Goal: Task Accomplishment & Management: Complete application form

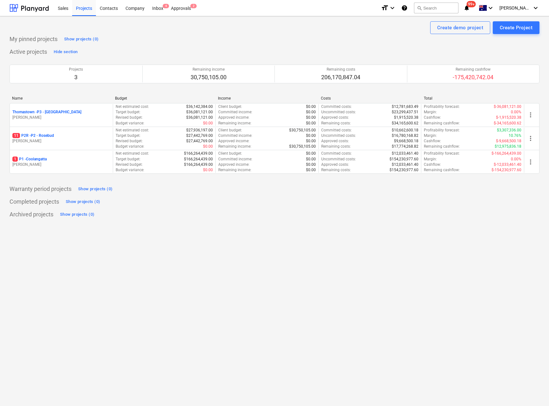
click at [40, 136] on p "11 P2R - P2 - Rosebud" at bounding box center [33, 135] width 42 height 5
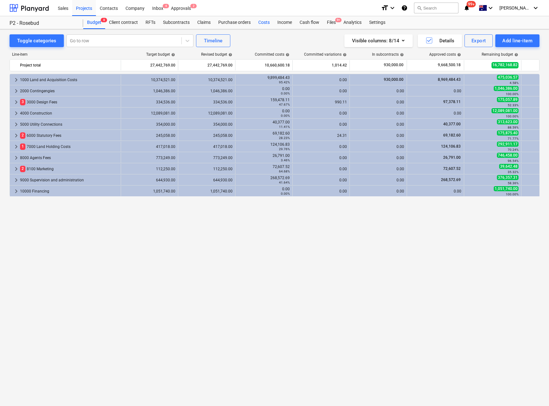
click at [269, 22] on div "Costs" at bounding box center [264, 22] width 19 height 13
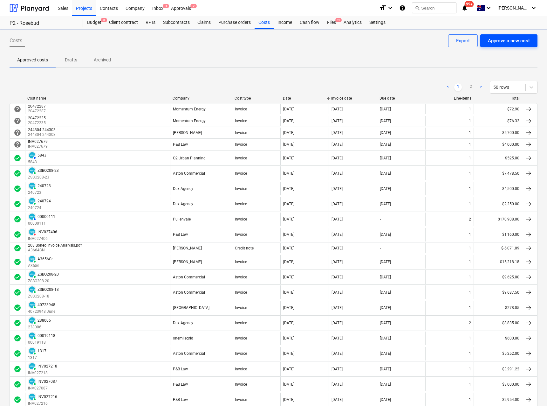
click at [515, 41] on div "Approve a new cost" at bounding box center [509, 41] width 42 height 8
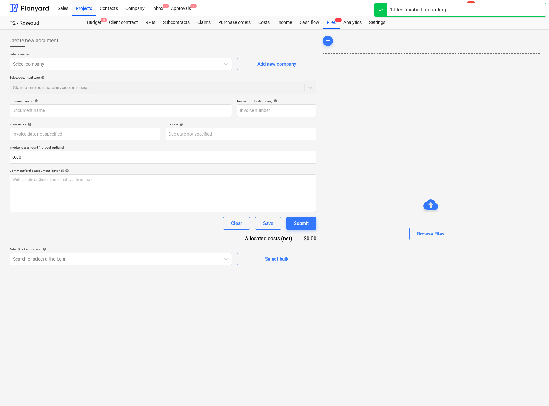
type input "0622_001.pdf"
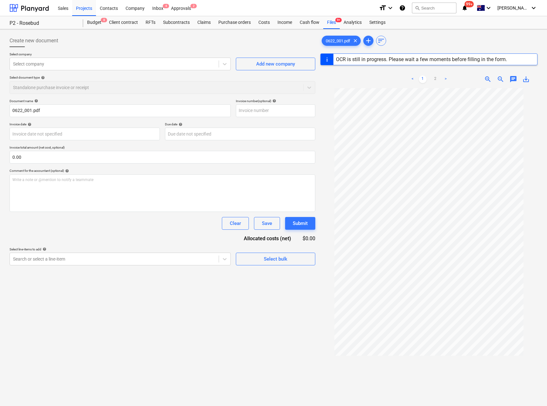
type input "[DATE]"
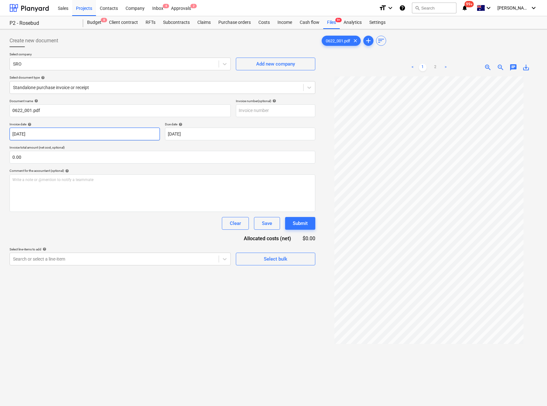
click at [40, 134] on body "Sales Projects Contacts Company Inbox 4 Approvals 2 format_size keyboard_arrow_…" at bounding box center [273, 203] width 547 height 406
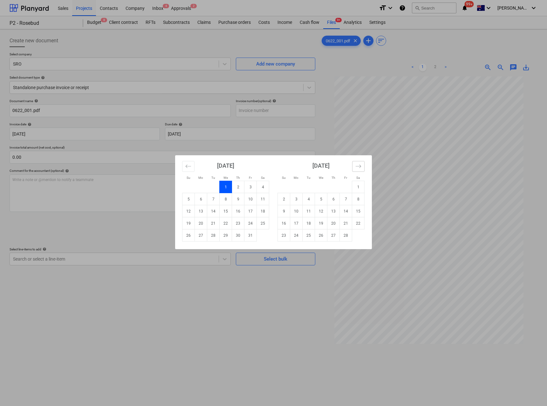
click at [358, 168] on icon "Move forward to switch to the next month." at bounding box center [358, 166] width 6 height 6
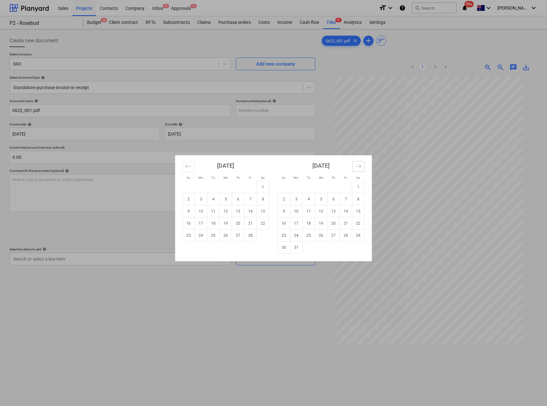
click at [358, 168] on icon "Move forward to switch to the next month." at bounding box center [358, 166] width 6 height 6
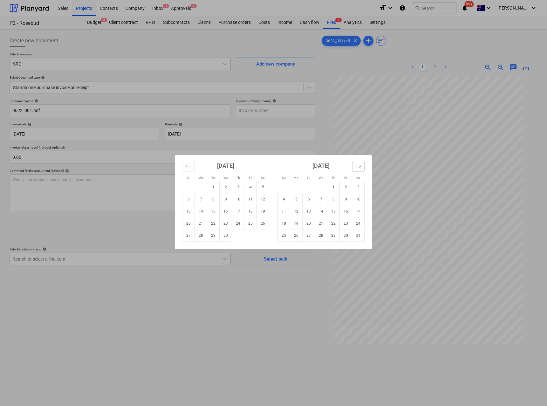
click at [358, 168] on icon "Move forward to switch to the next month." at bounding box center [358, 166] width 6 height 6
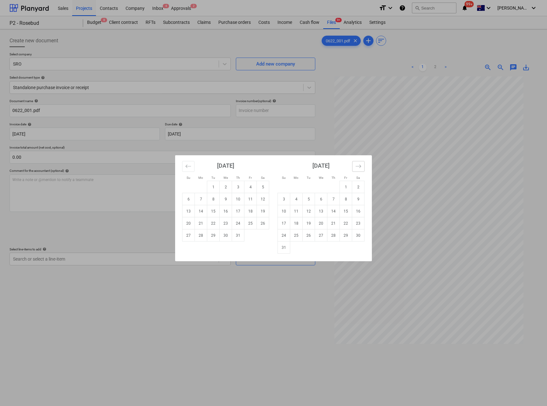
click at [358, 168] on icon "Move forward to switch to the next month." at bounding box center [358, 166] width 6 height 6
click at [297, 186] on td "1" at bounding box center [296, 187] width 12 height 12
type input "[DATE]"
click at [196, 133] on body "Sales Projects Contacts Company Inbox 4 Approvals 2 format_size keyboard_arrow_…" at bounding box center [273, 203] width 547 height 406
click at [360, 166] on icon "Move forward to switch to the next month." at bounding box center [358, 166] width 6 height 6
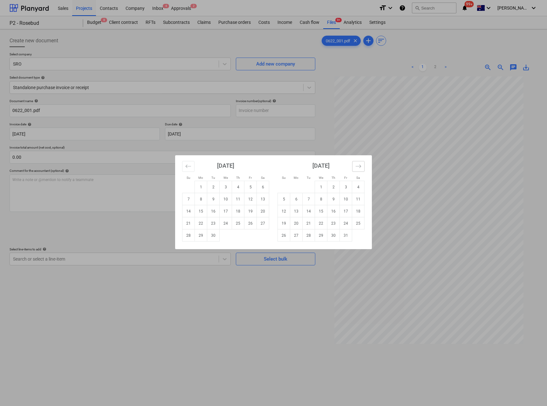
click at [360, 166] on icon "Move forward to switch to the next month." at bounding box center [358, 166] width 6 height 6
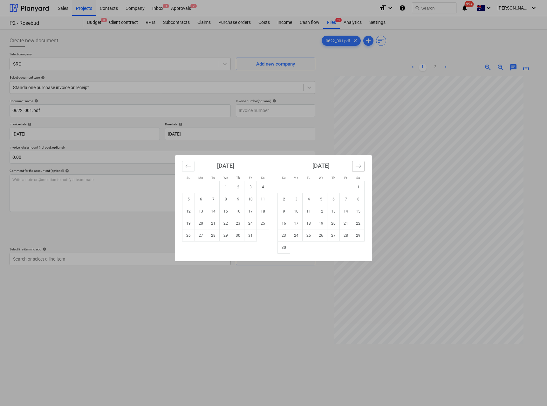
click at [360, 166] on icon "Move forward to switch to the next month." at bounding box center [358, 166] width 6 height 6
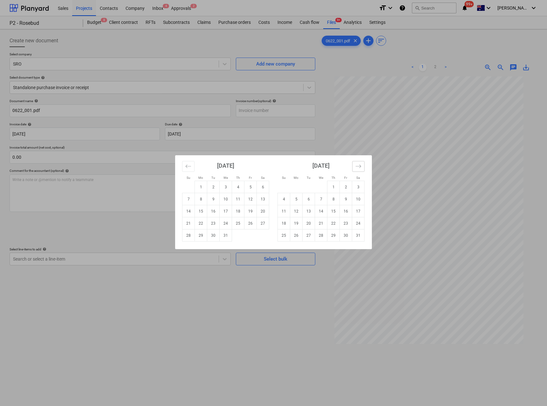
click at [360, 166] on icon "Move forward to switch to the next month." at bounding box center [358, 166] width 6 height 6
click at [287, 210] on td "15" at bounding box center [284, 211] width 12 height 12
type input "[DATE]"
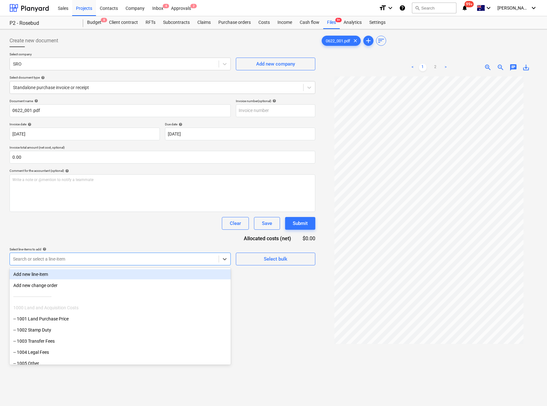
click at [60, 261] on div at bounding box center [114, 259] width 202 height 6
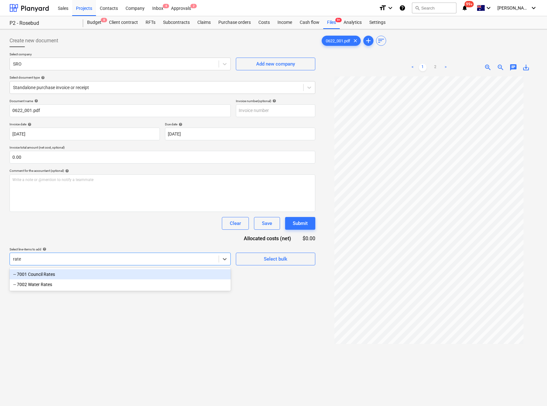
type input "rates"
click at [30, 276] on div "-- 7001 Council Rates" at bounding box center [120, 274] width 221 height 10
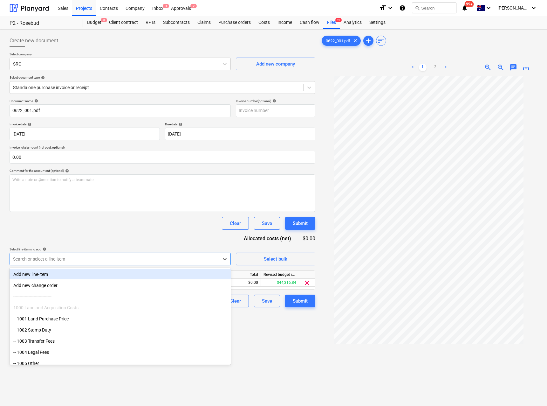
click at [118, 242] on div "Document name help 0622_001.pdf Invoice number (optional) help Invoice date hel…" at bounding box center [163, 203] width 306 height 208
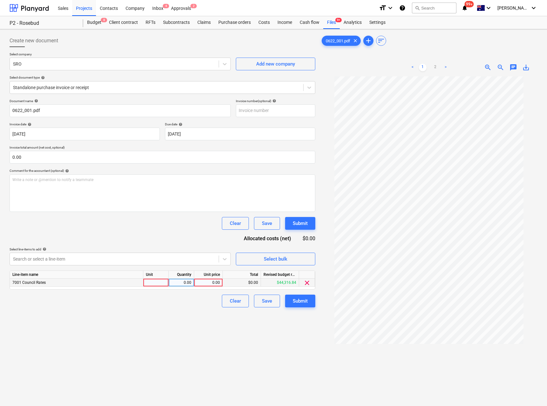
click at [158, 279] on div at bounding box center [155, 282] width 25 height 8
type input "Qty"
type input "19916"
click at [139, 322] on div "Create new document Select company SRO Add new company Select document type hel…" at bounding box center [162, 249] width 311 height 435
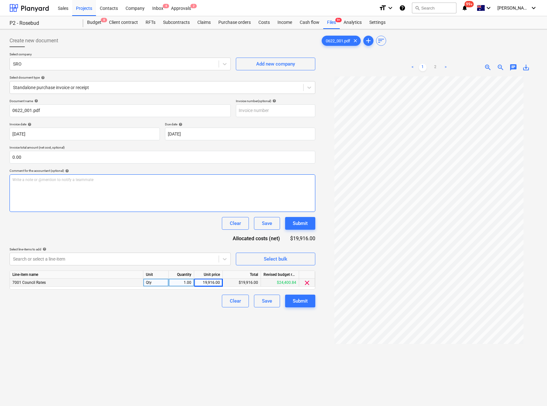
click at [55, 180] on p "Write a note or @mention to notify a teammate [PERSON_NAME]" at bounding box center [162, 179] width 300 height 5
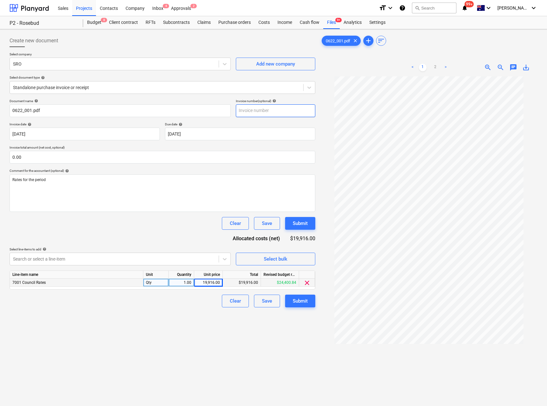
click at [251, 110] on input "text" at bounding box center [275, 110] width 79 height 13
type input "Rates 2025 2026 FY"
click at [297, 303] on div "Submit" at bounding box center [300, 301] width 15 height 8
